Goal: Task Accomplishment & Management: Manage account settings

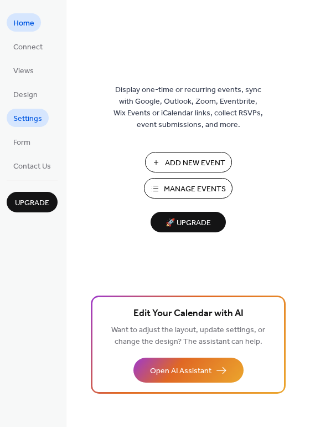
click at [31, 125] on span "Settings" at bounding box center [27, 119] width 29 height 12
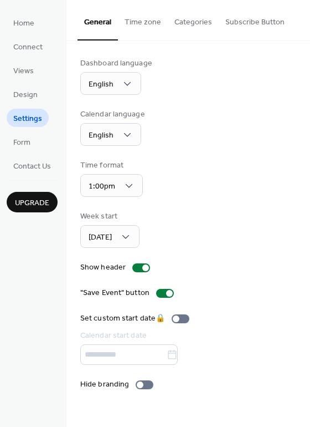
scroll to position [190, 0]
click at [301, 407] on div "Dashboard language English Calendar language English Time format 1:00pm Week st…" at bounding box center [188, 224] width 244 height 366
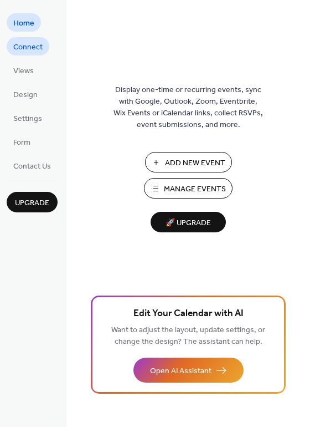
click at [25, 53] on span "Connect" at bounding box center [27, 48] width 29 height 12
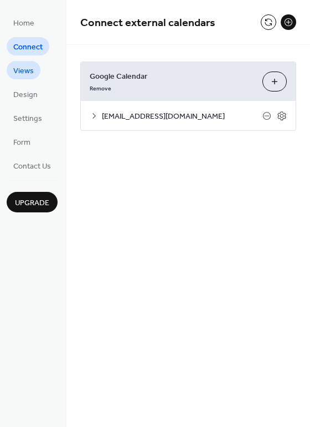
click at [26, 77] on span "Views" at bounding box center [23, 71] width 20 height 12
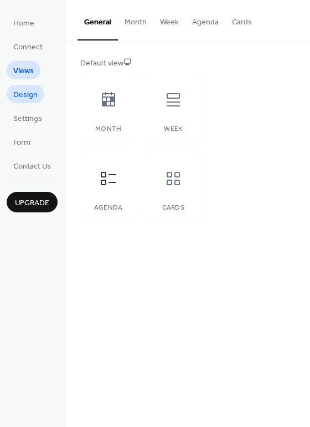
click at [32, 101] on span "Design" at bounding box center [25, 95] width 24 height 12
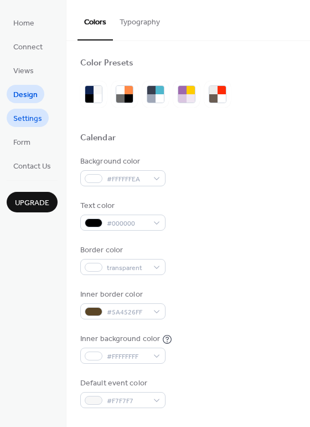
click at [37, 125] on span "Settings" at bounding box center [27, 119] width 29 height 12
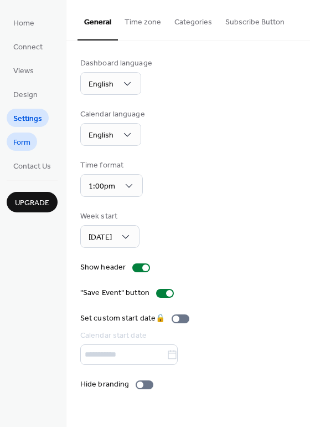
click at [30, 148] on span "Form" at bounding box center [21, 143] width 17 height 12
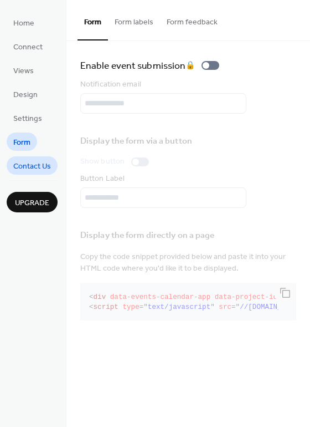
click at [43, 172] on span "Contact Us" at bounding box center [32, 167] width 38 height 12
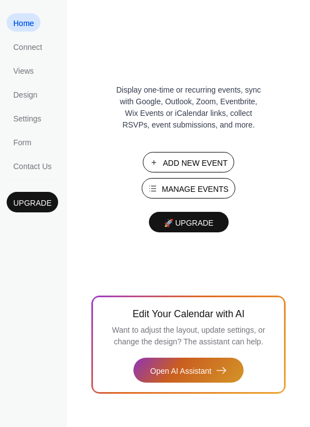
click at [206, 365] on span "Open AI Assistant" at bounding box center [180, 371] width 61 height 12
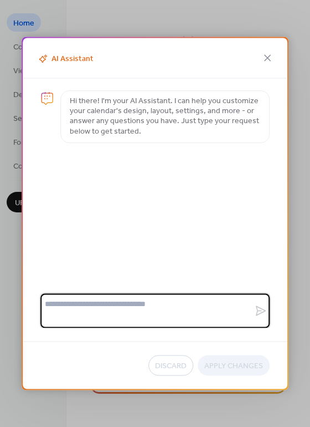
type textarea "*"
type textarea "**********"
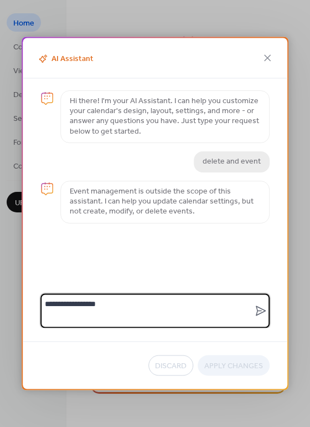
type textarea "**********"
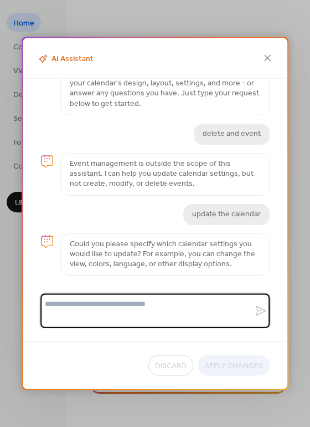
scroll to position [83, 0]
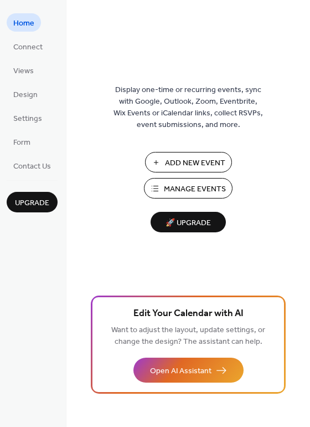
click at [49, 209] on span "Upgrade" at bounding box center [32, 203] width 34 height 12
click at [24, 53] on span "Connect" at bounding box center [27, 48] width 29 height 12
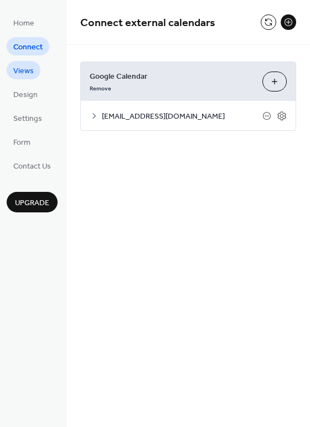
click at [28, 77] on span "Views" at bounding box center [23, 71] width 20 height 12
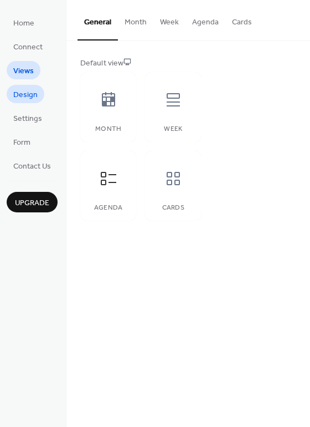
click at [37, 101] on span "Design" at bounding box center [25, 95] width 24 height 12
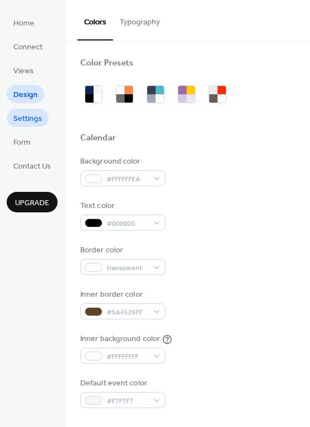
click at [42, 125] on span "Settings" at bounding box center [27, 119] width 29 height 12
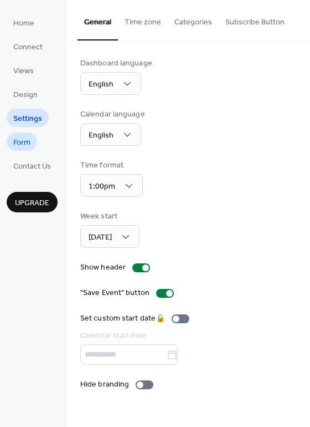
click at [37, 151] on link "Form" at bounding box center [22, 141] width 30 height 18
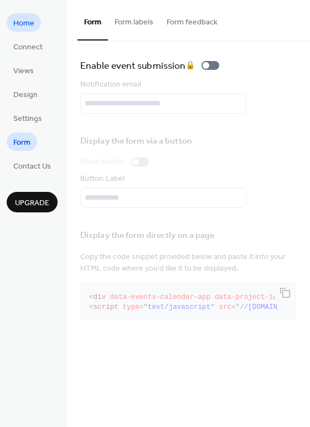
click at [34, 25] on span "Home" at bounding box center [23, 24] width 21 height 12
